Goal: Information Seeking & Learning: Learn about a topic

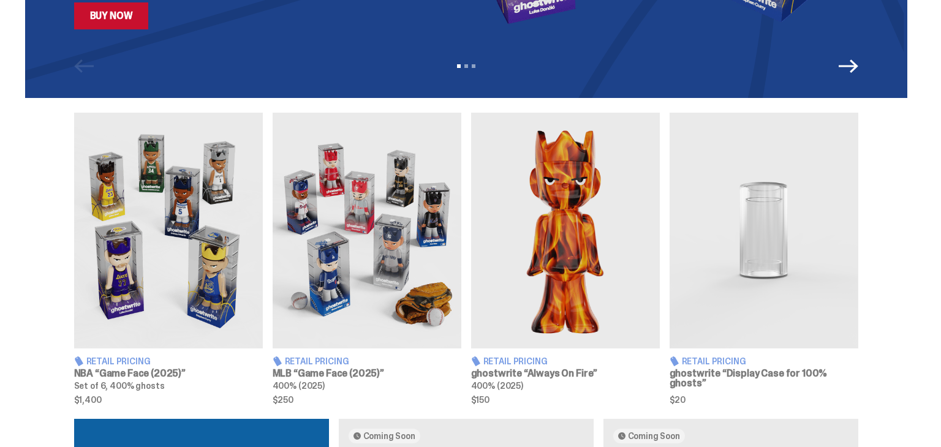
scroll to position [368, 0]
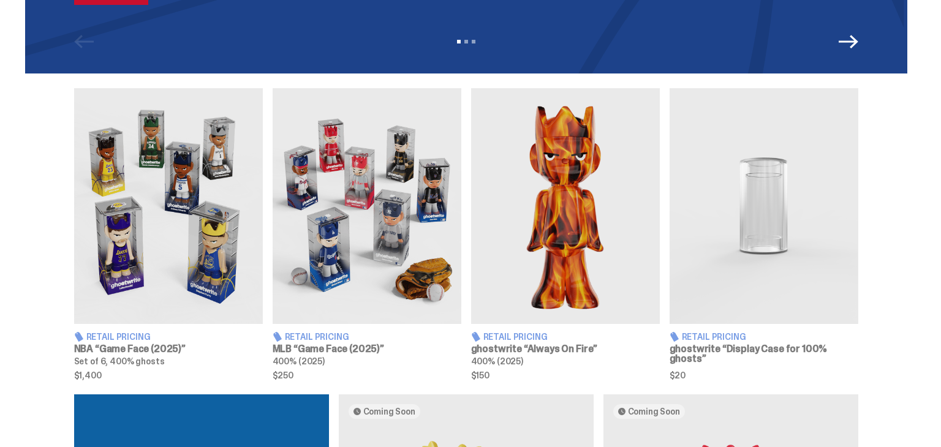
click at [198, 181] on img at bounding box center [168, 206] width 189 height 236
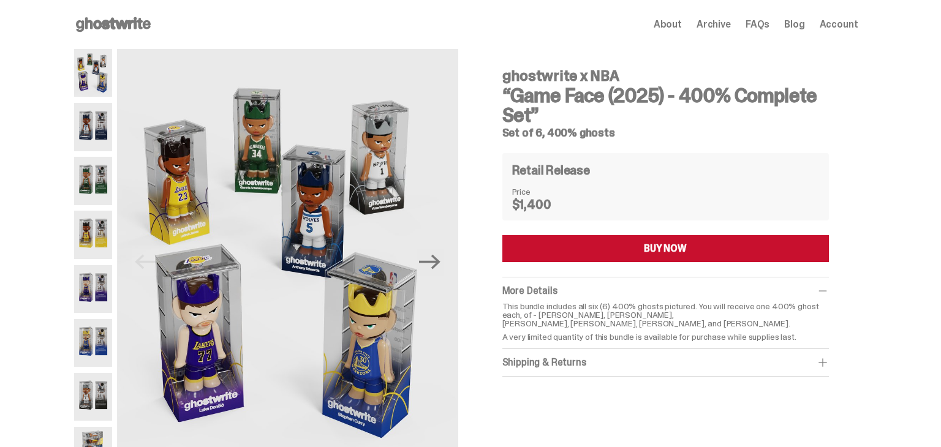
click at [198, 181] on img at bounding box center [287, 262] width 341 height 426
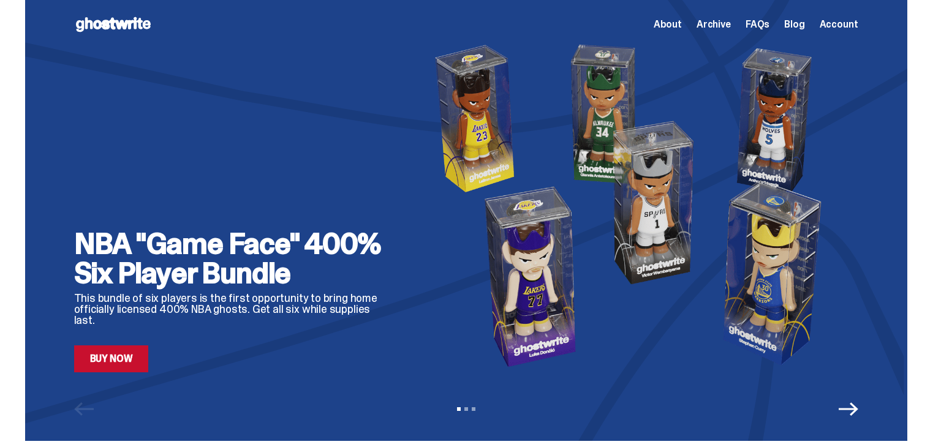
click at [730, 23] on span "Archive" at bounding box center [714, 25] width 34 height 10
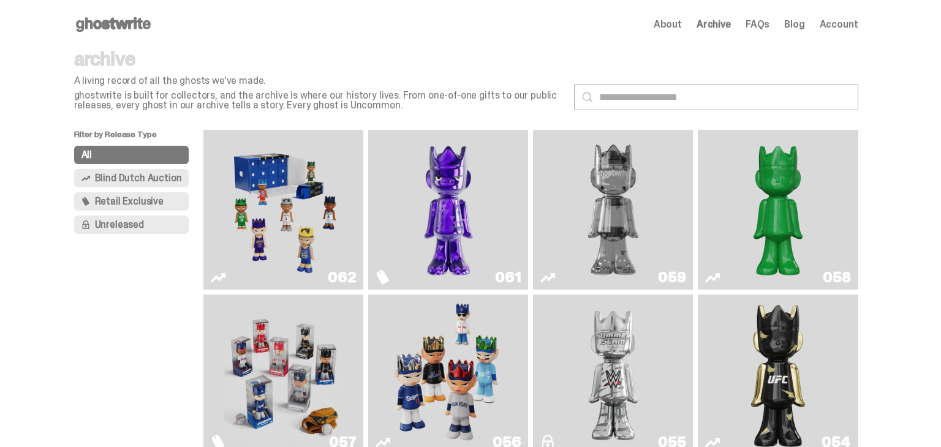
click at [309, 186] on img "Game Face (2025)" at bounding box center [284, 210] width 120 height 150
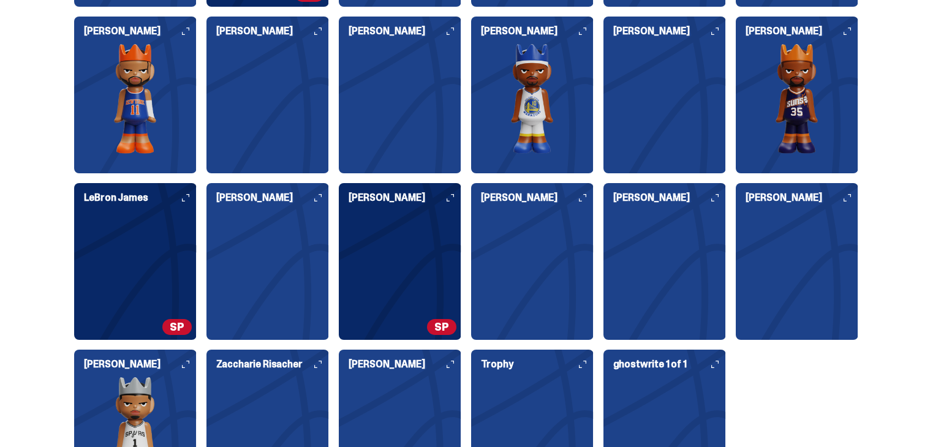
scroll to position [3211, 0]
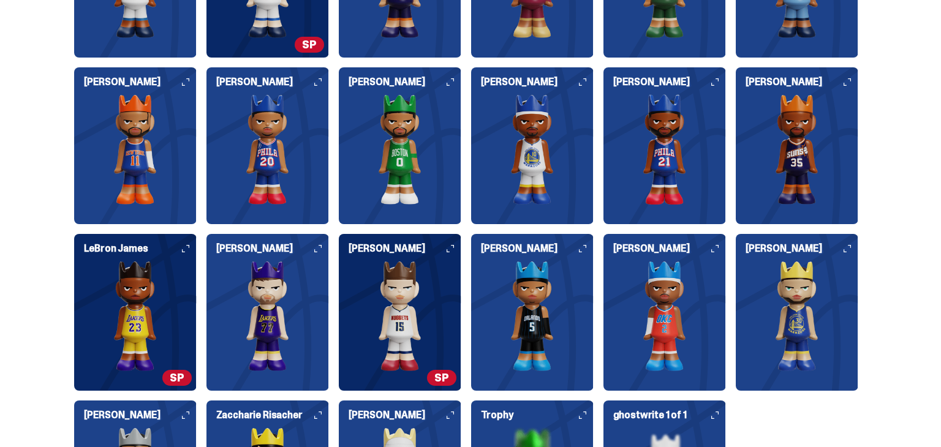
click at [101, 322] on img at bounding box center [135, 316] width 123 height 110
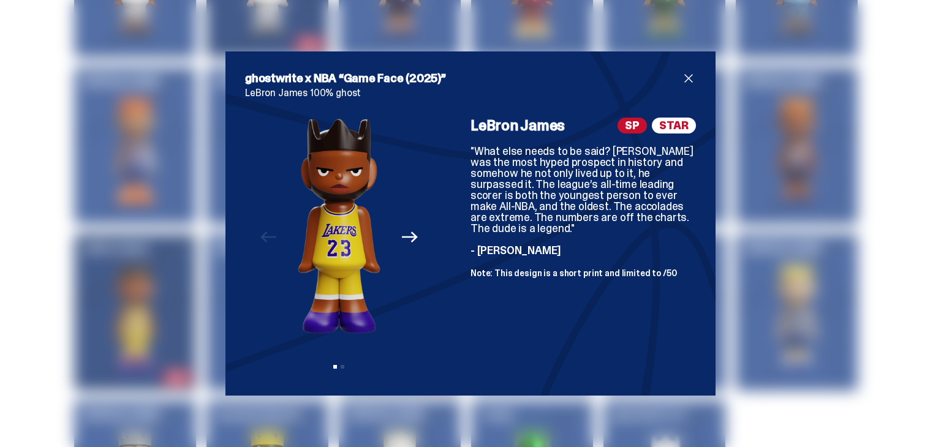
click at [690, 81] on span "close" at bounding box center [688, 78] width 15 height 15
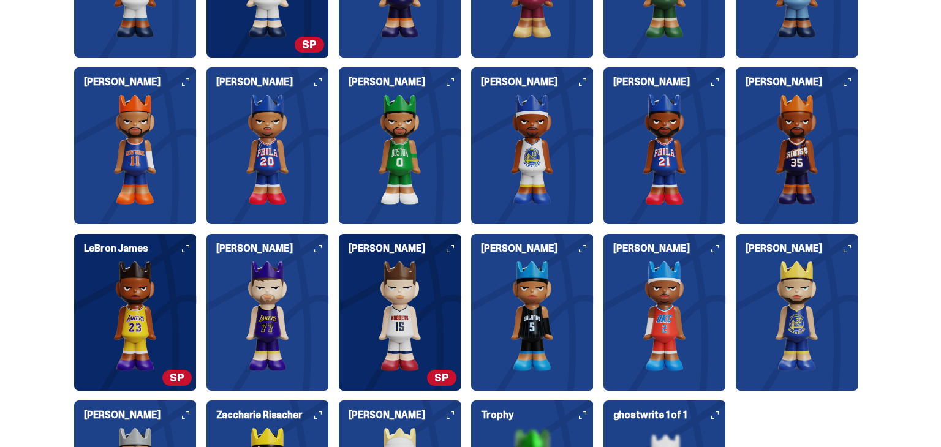
click at [393, 289] on img at bounding box center [400, 316] width 123 height 110
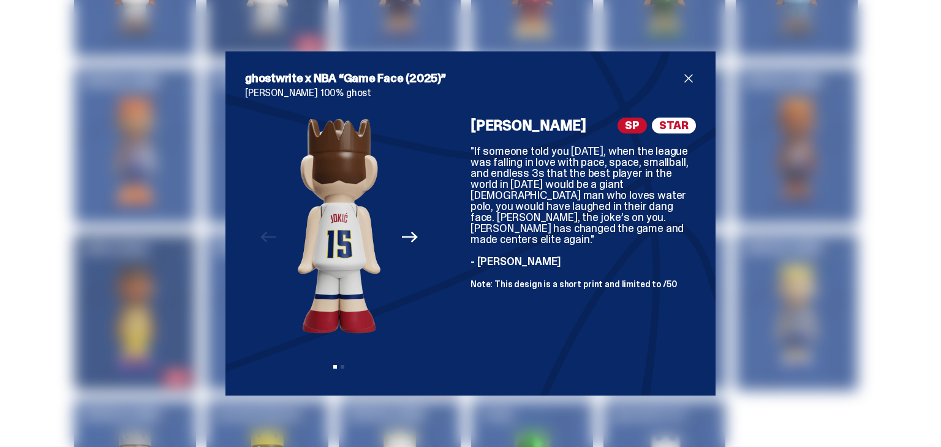
click at [406, 237] on icon "Next" at bounding box center [410, 237] width 16 height 11
click at [258, 237] on button "Previous" at bounding box center [268, 237] width 27 height 27
click at [345, 371] on div "Previous Next View slide 1 View slide 2" at bounding box center [339, 247] width 188 height 259
click at [414, 241] on icon "Next" at bounding box center [410, 237] width 16 height 16
click at [273, 237] on icon "Previous" at bounding box center [268, 237] width 16 height 11
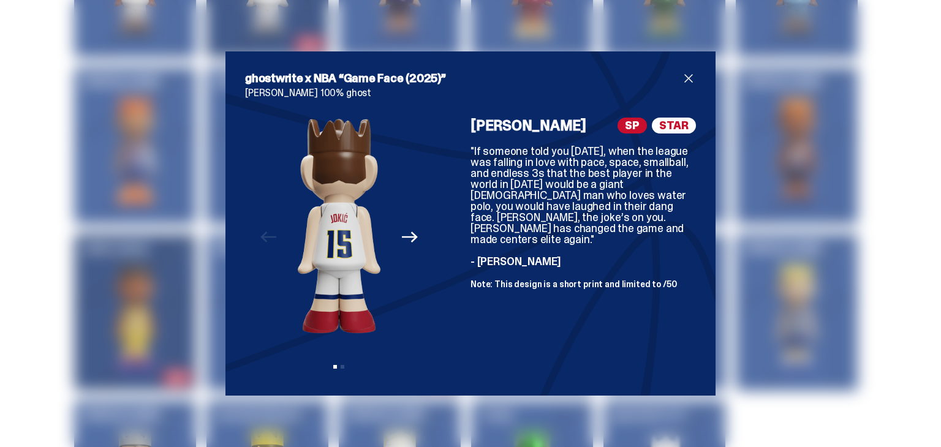
click at [691, 76] on span "close" at bounding box center [688, 78] width 15 height 15
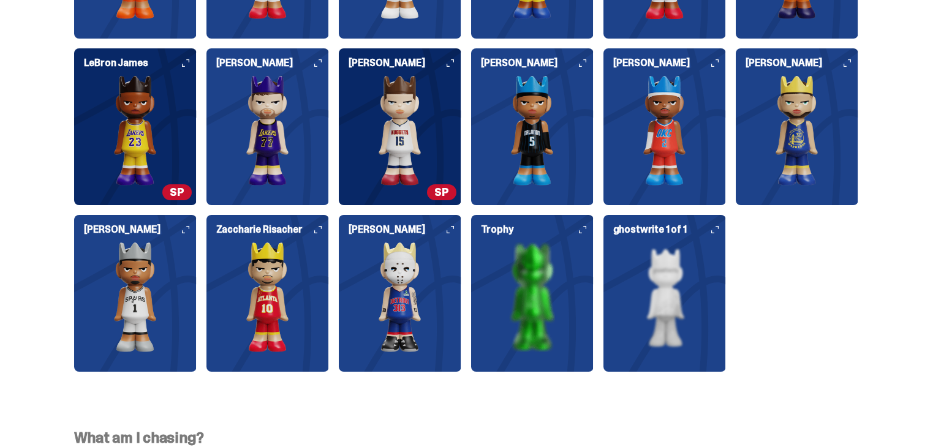
scroll to position [3407, 0]
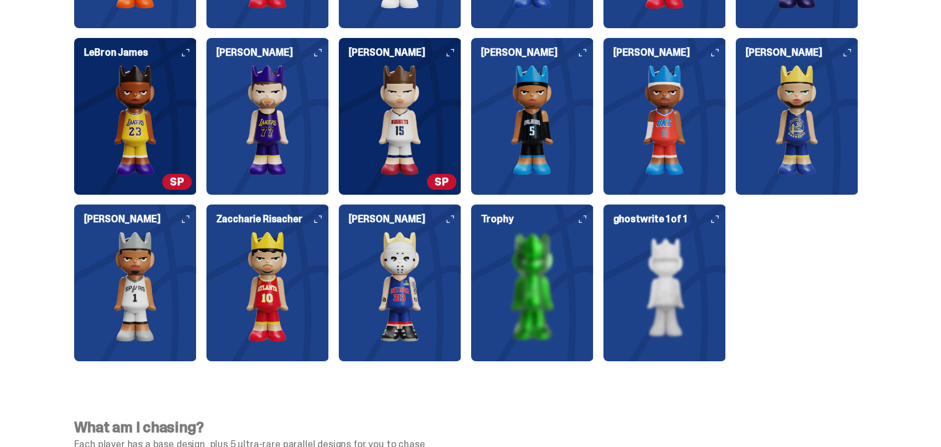
click at [379, 291] on img at bounding box center [400, 287] width 123 height 110
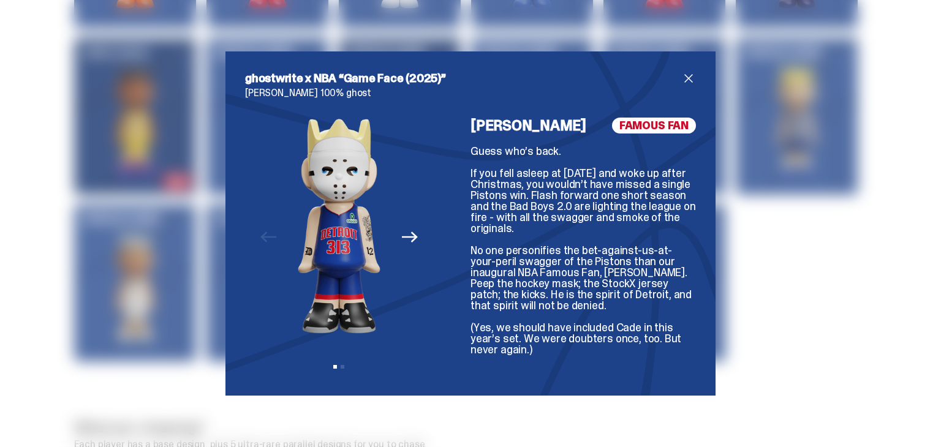
click at [688, 75] on span "close" at bounding box center [688, 78] width 15 height 15
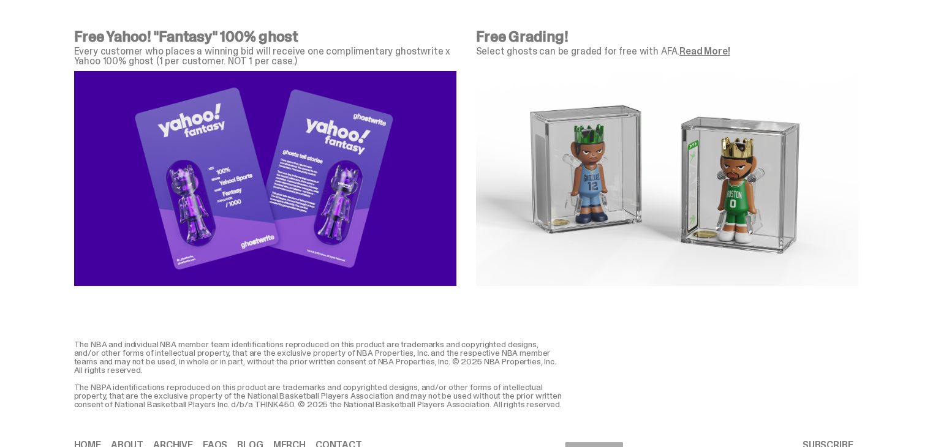
scroll to position [4388, 0]
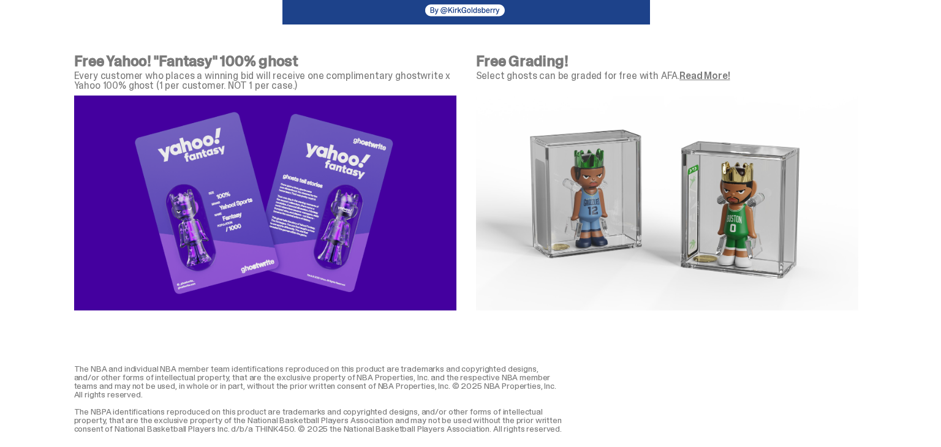
click at [708, 78] on link "Read More!" at bounding box center [705, 75] width 50 height 13
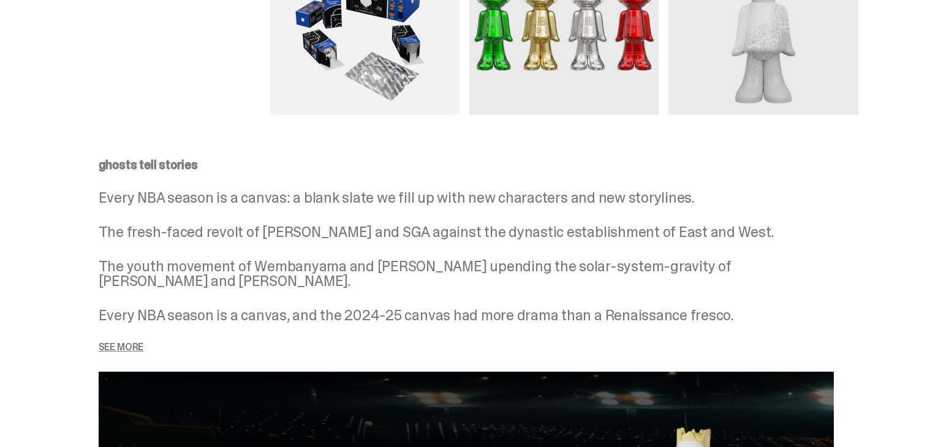
scroll to position [1446, 0]
